Goal: Task Accomplishment & Management: Complete application form

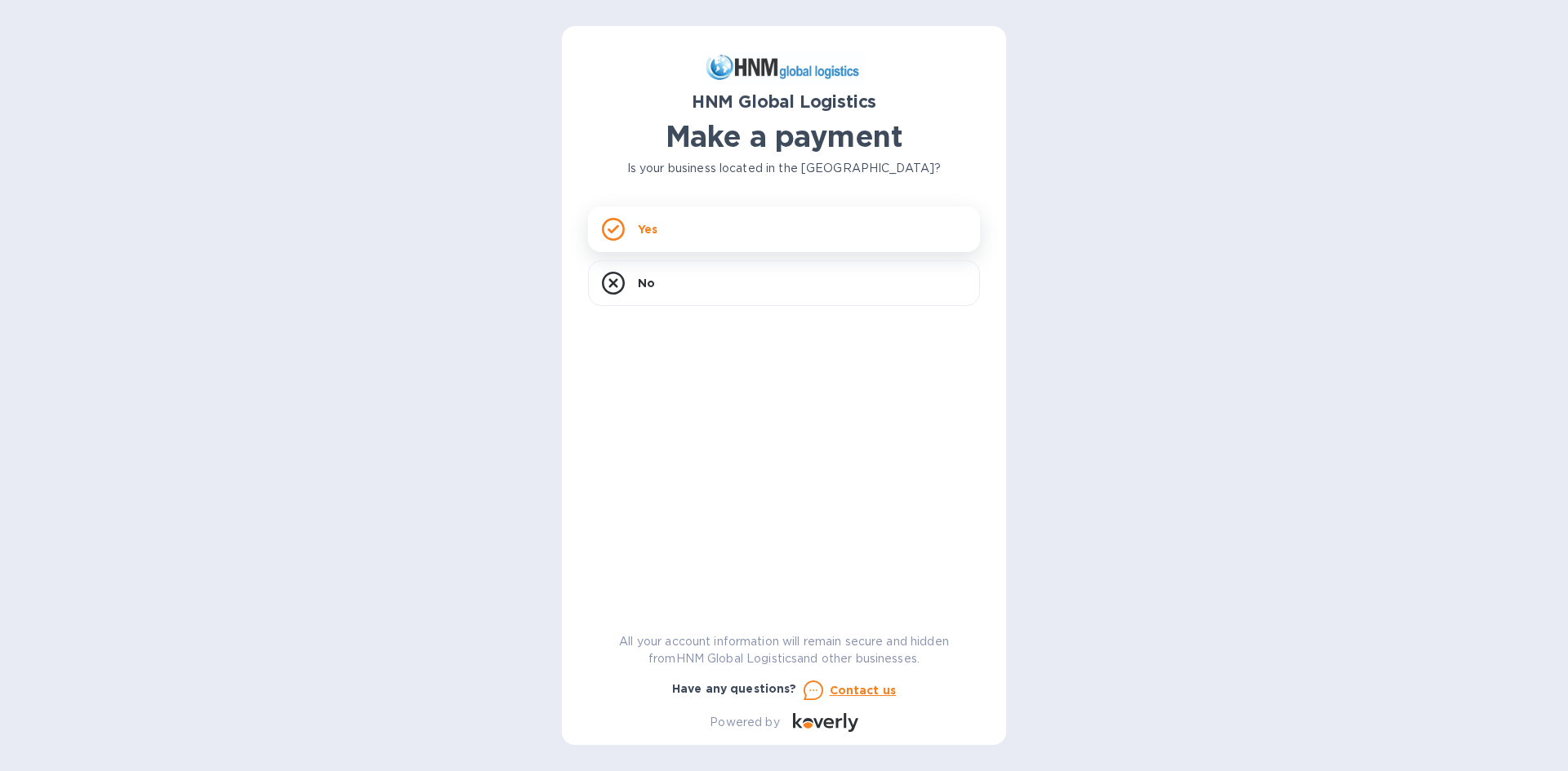
click at [610, 231] on icon at bounding box center [613, 229] width 12 height 9
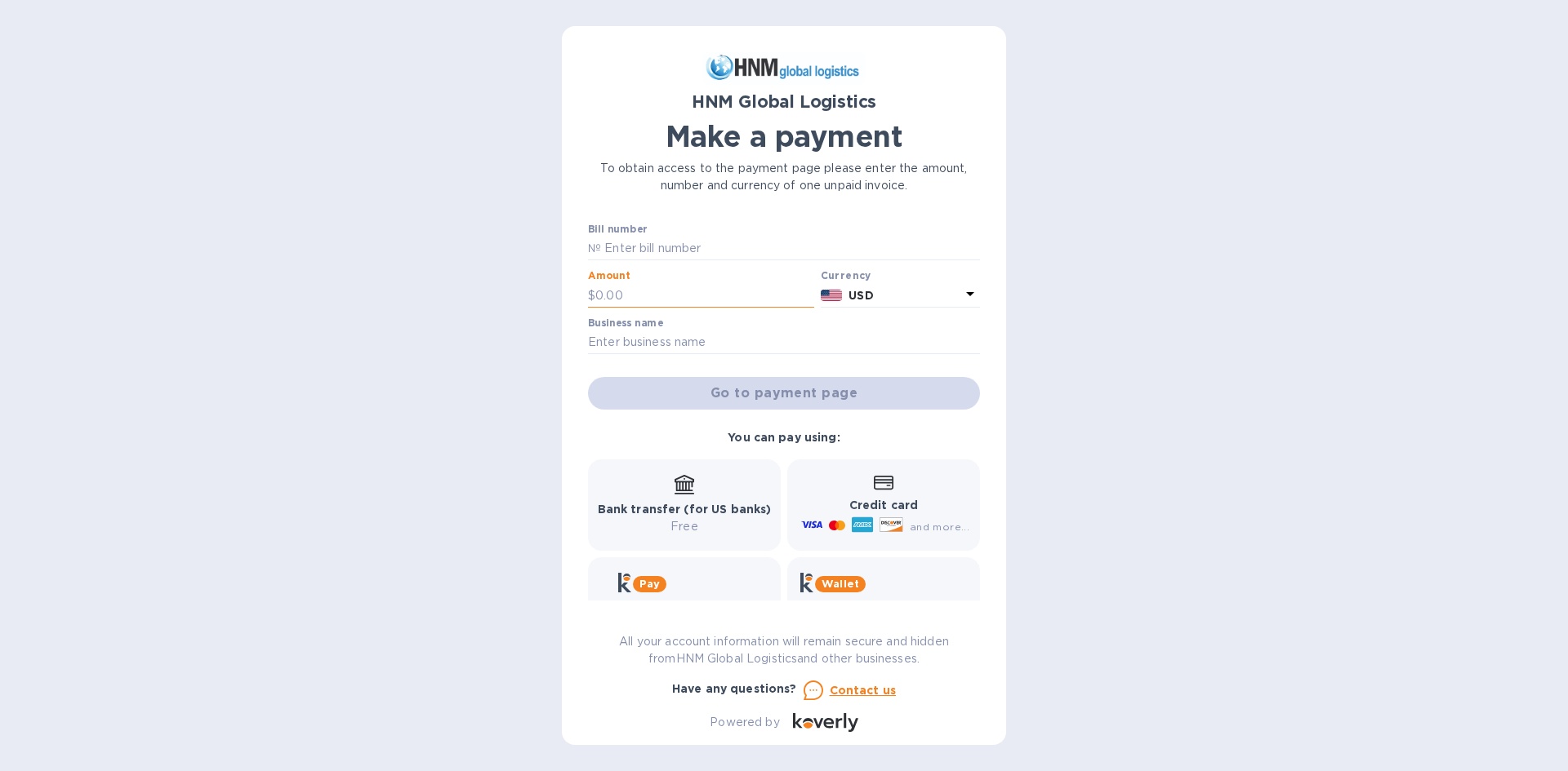
click at [626, 296] on input "text" at bounding box center [704, 296] width 219 height 25
click at [624, 244] on input "text" at bounding box center [790, 250] width 378 height 25
click at [683, 524] on p "Free" at bounding box center [685, 527] width 174 height 17
click at [664, 302] on input "text" at bounding box center [704, 296] width 219 height 25
type input "9,802.12"
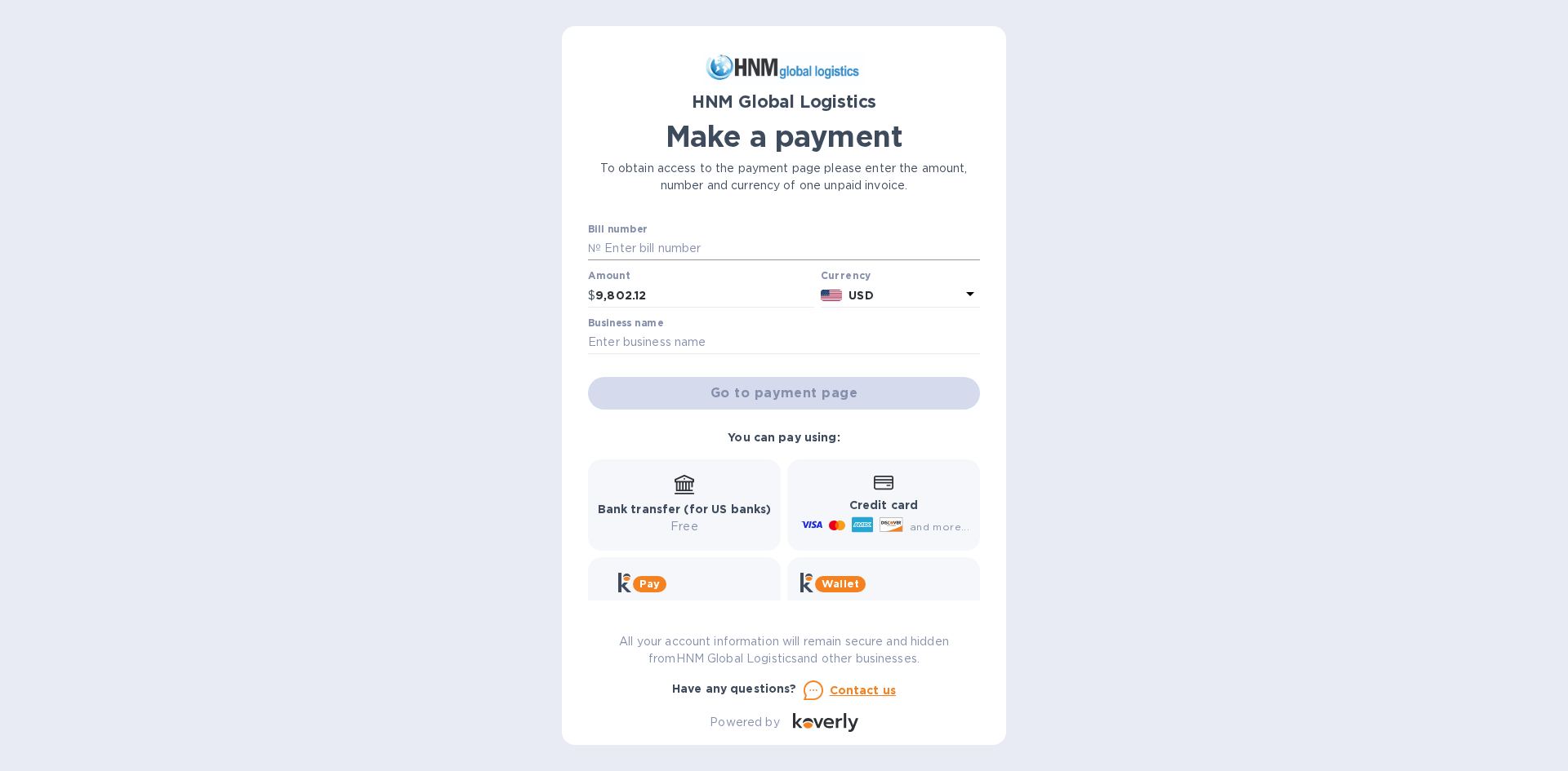
click at [638, 247] on input "text" at bounding box center [790, 250] width 378 height 25
paste input "SORL300053818/D"
type input "SORL300053818/D"
click at [648, 299] on input "9,802.12" at bounding box center [704, 296] width 219 height 25
type input "9,806.62"
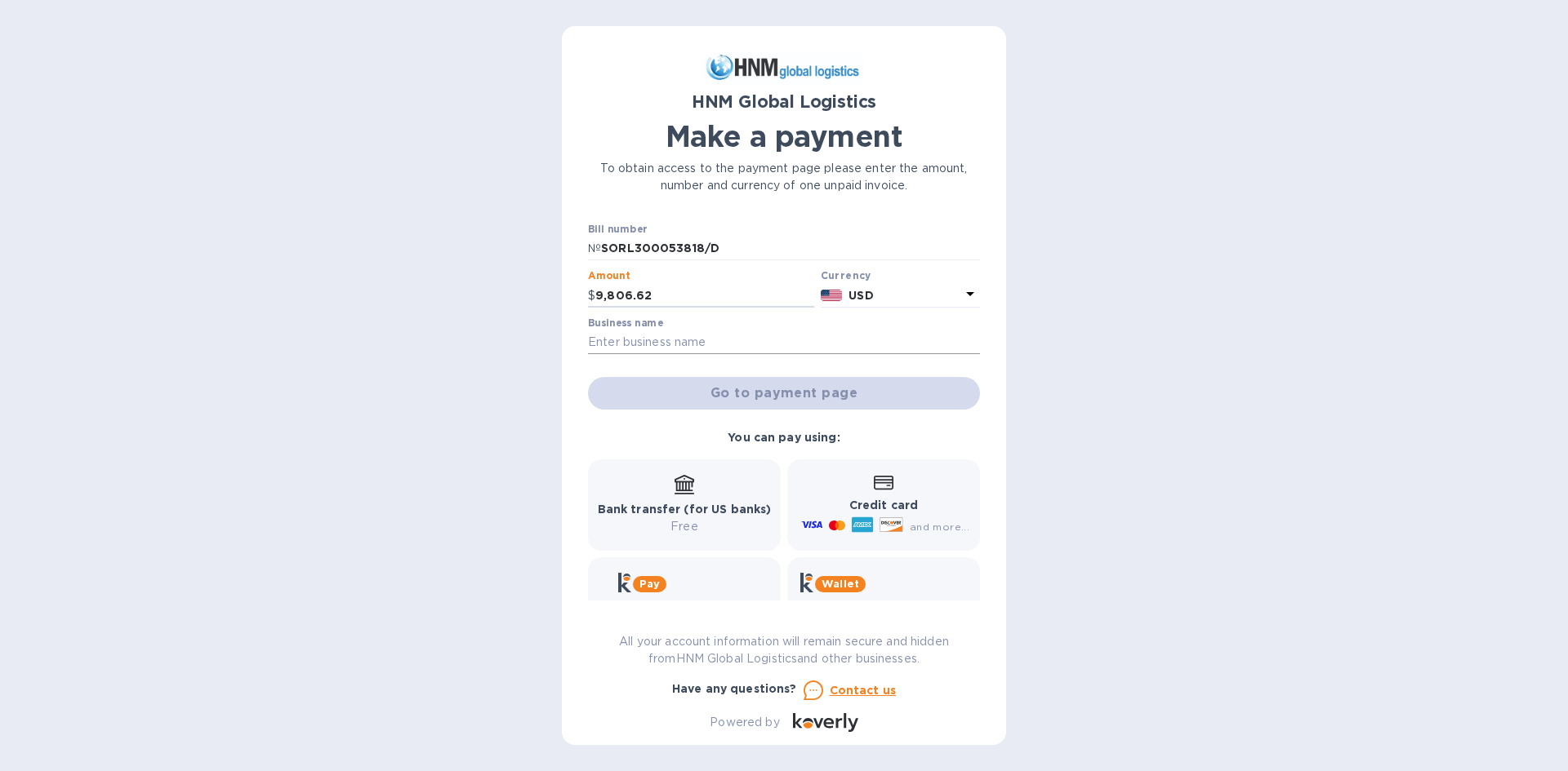
click at [631, 336] on input "text" at bounding box center [784, 343] width 392 height 25
type input "AC REPAIR BY AGH"
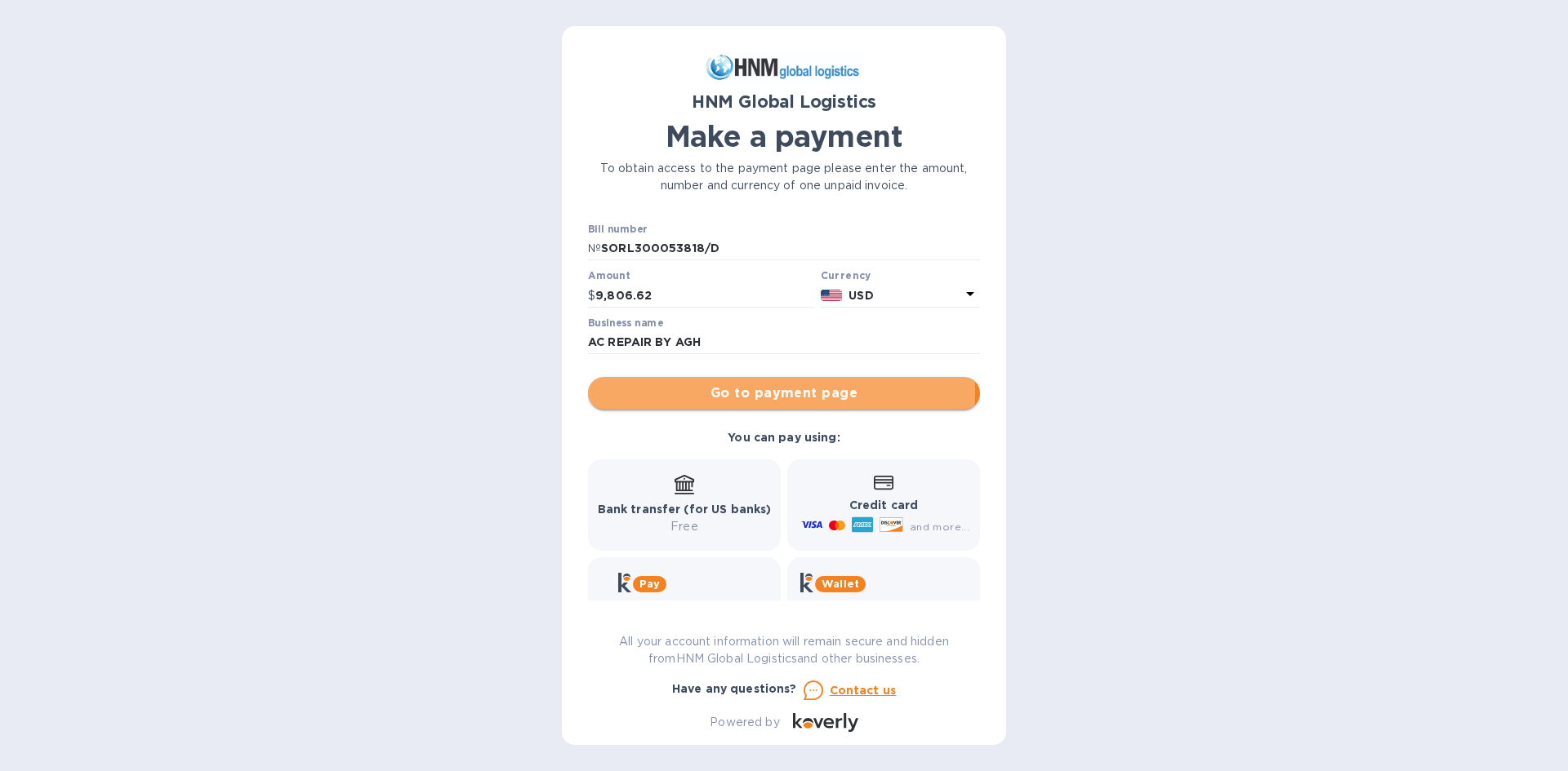
click at [696, 392] on span "Go to payment page" at bounding box center [784, 393] width 366 height 20
